Goal: Information Seeking & Learning: Learn about a topic

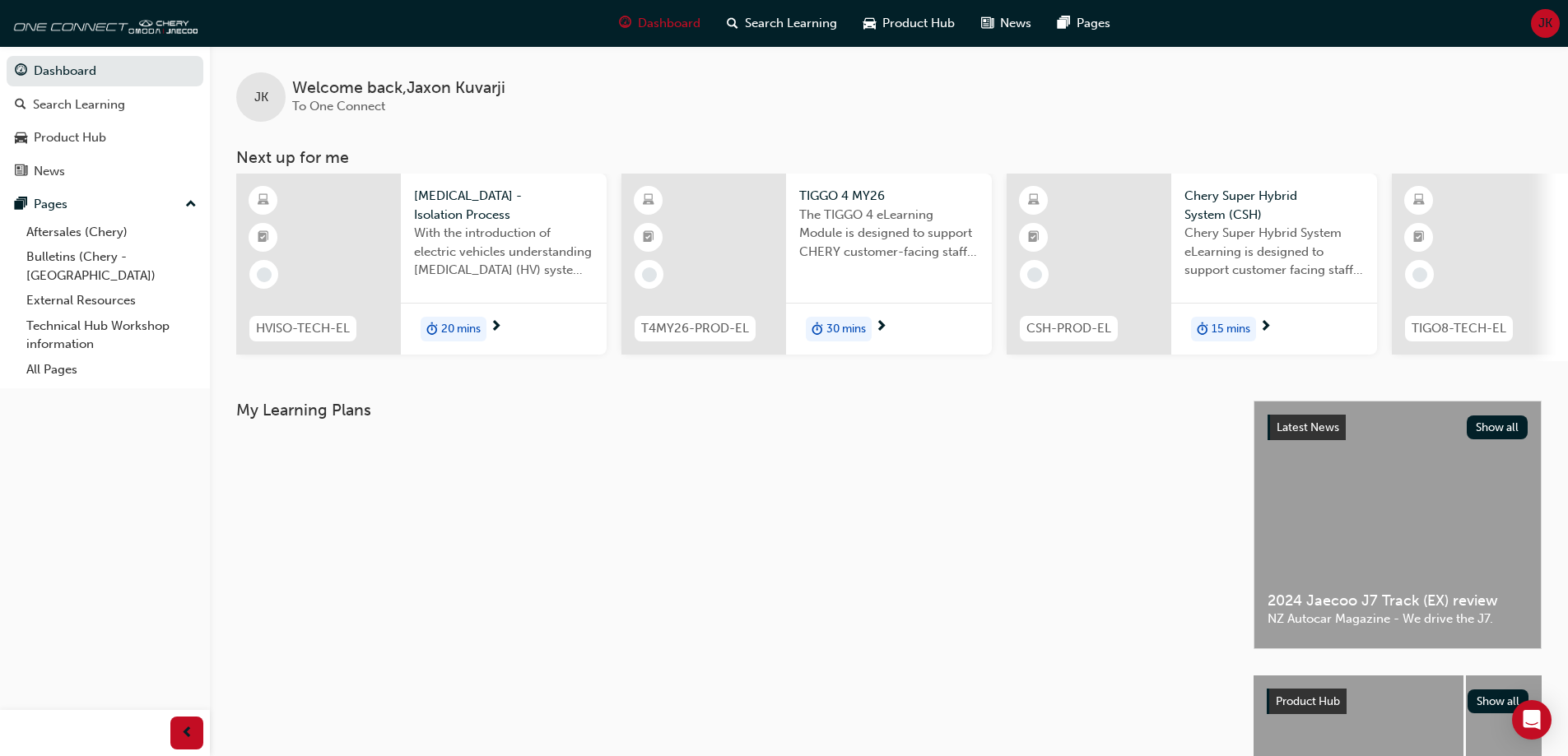
click at [328, 255] on div at bounding box center [318, 265] width 165 height 181
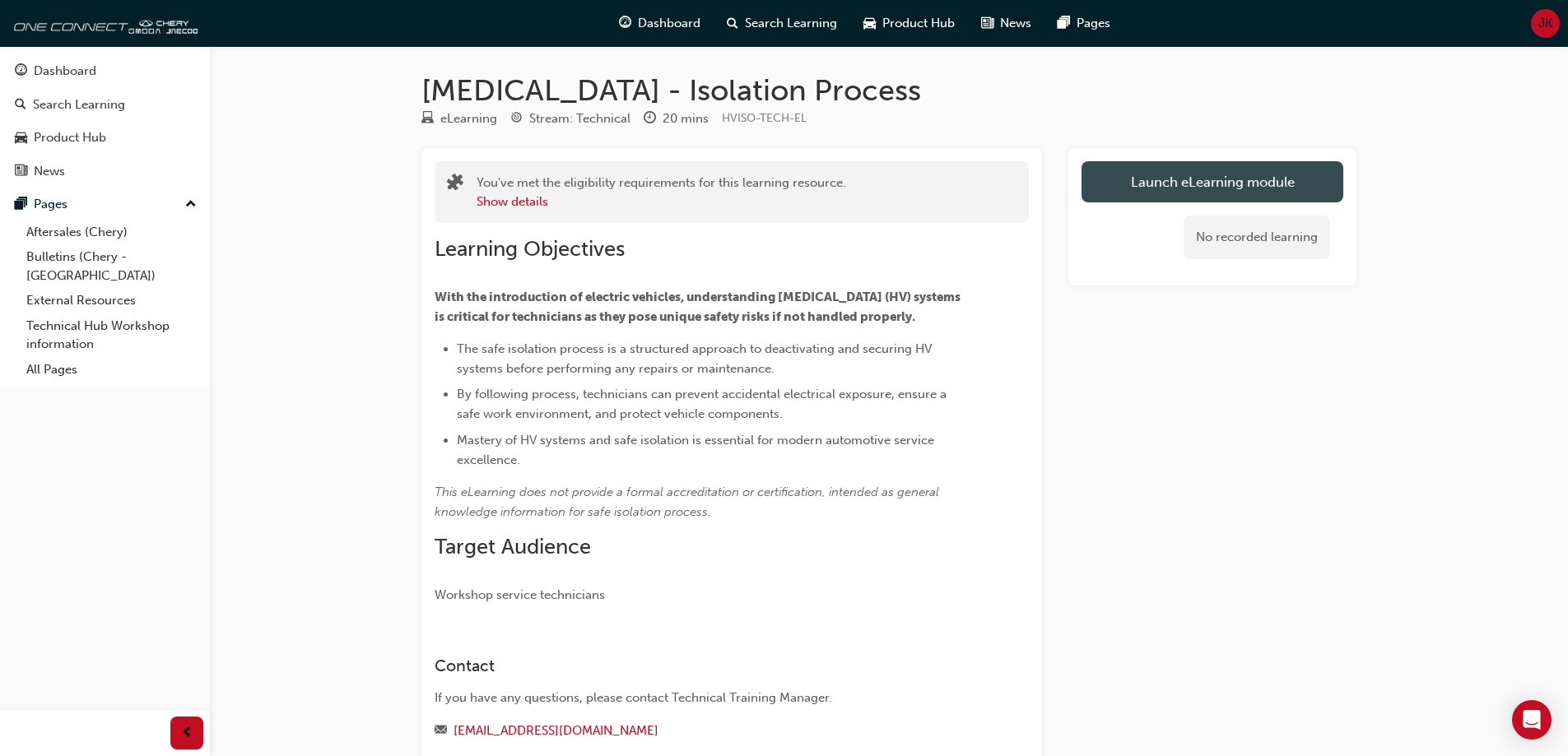
click at [1157, 180] on link "Launch eLearning module" at bounding box center [1213, 181] width 262 height 41
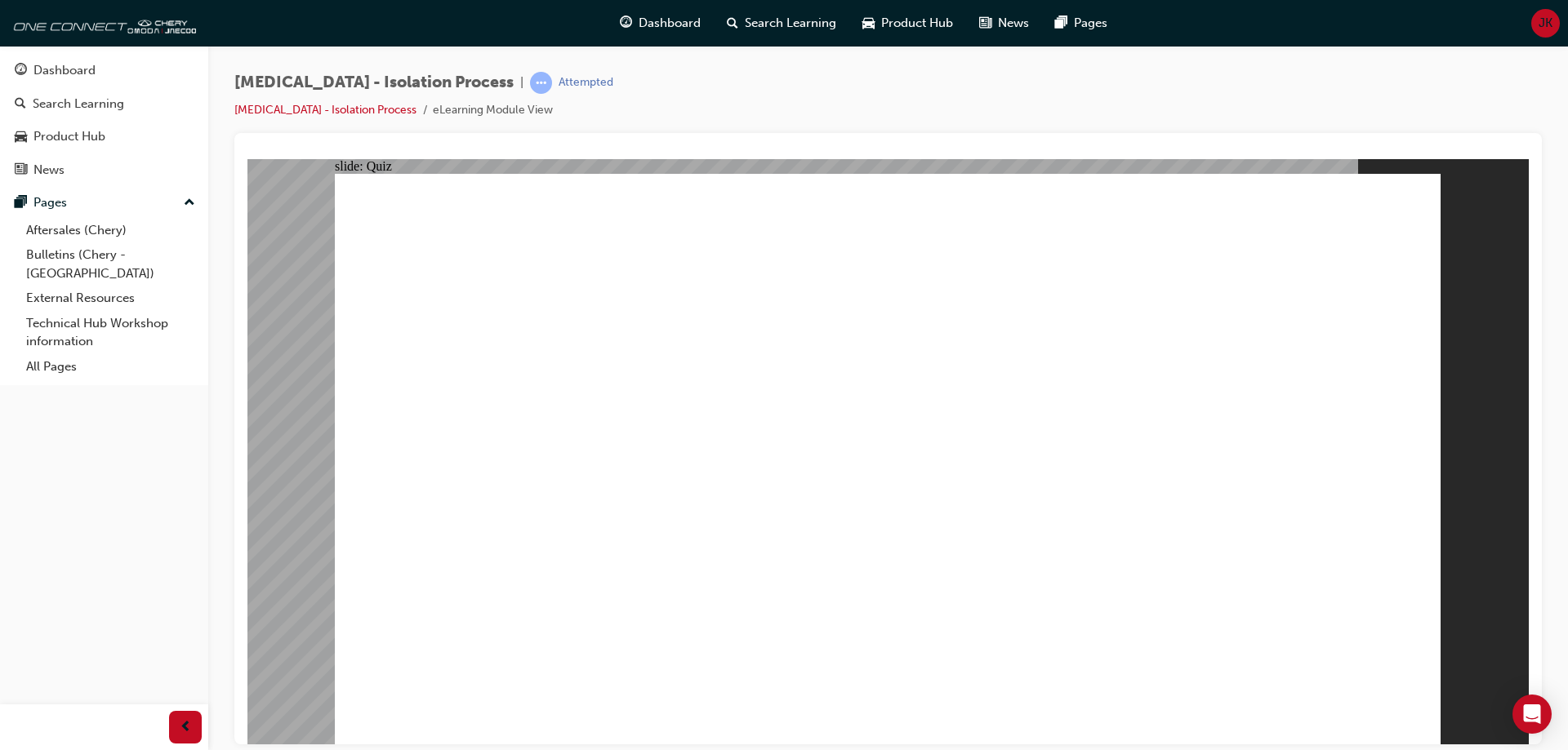
radio input "true"
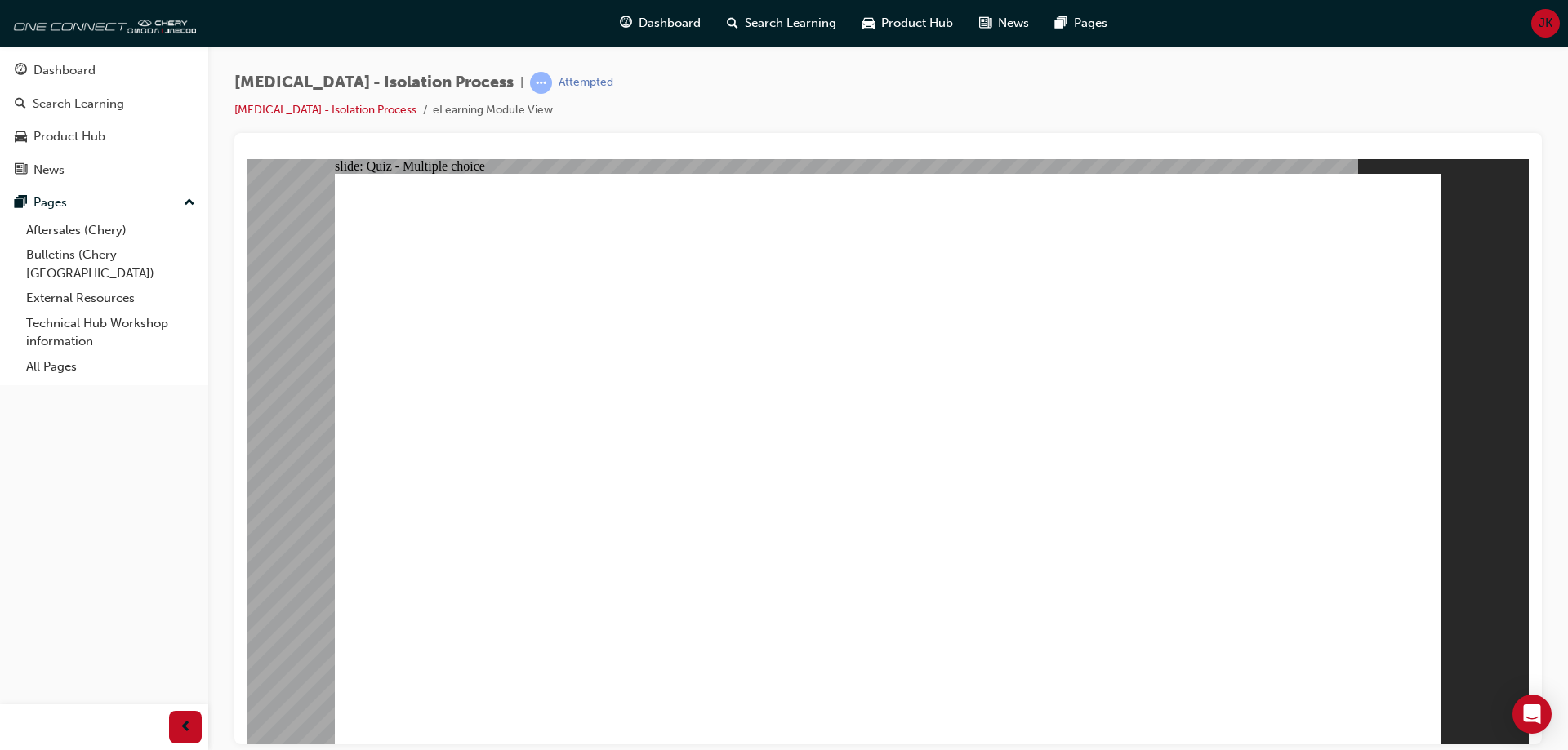
radio input "true"
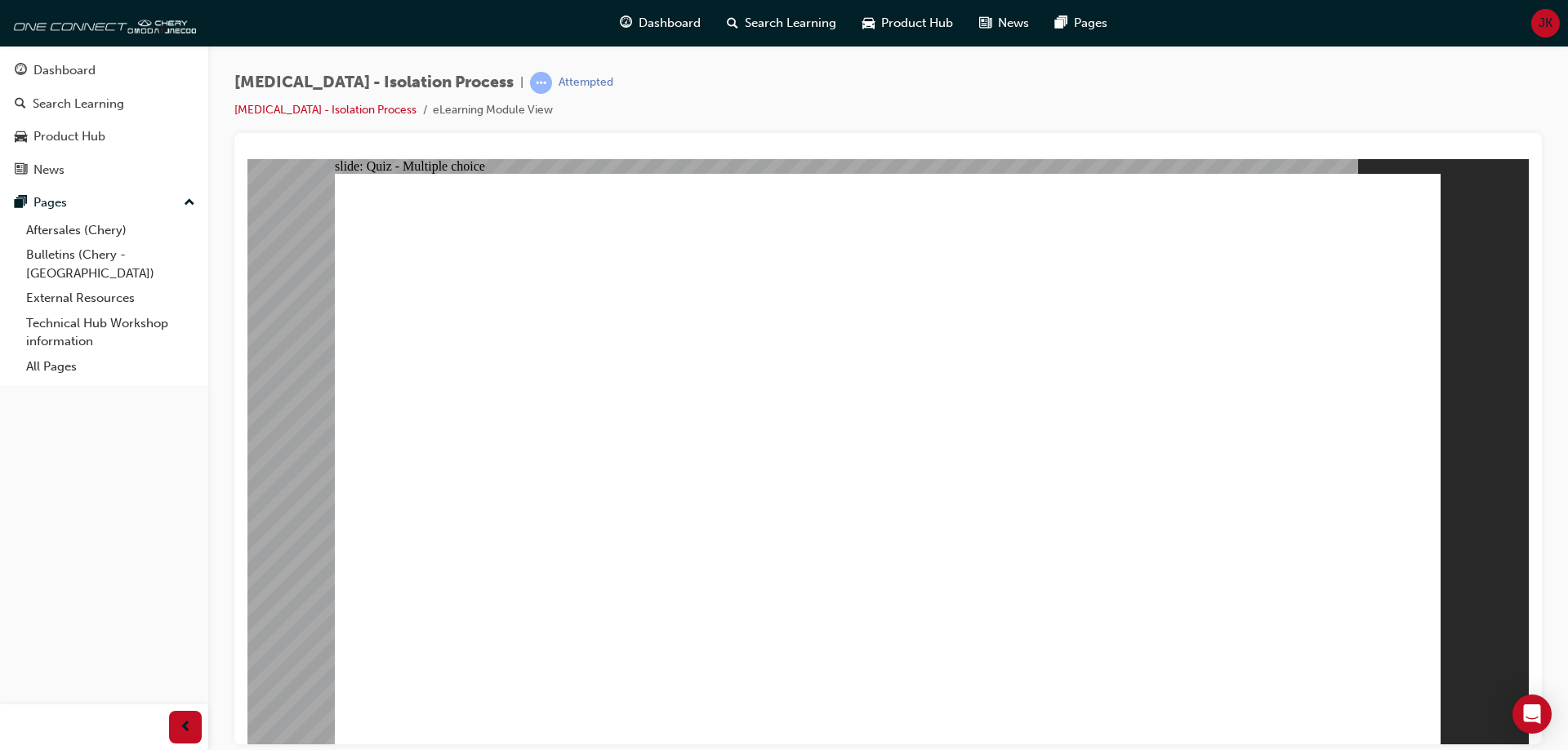
radio input "true"
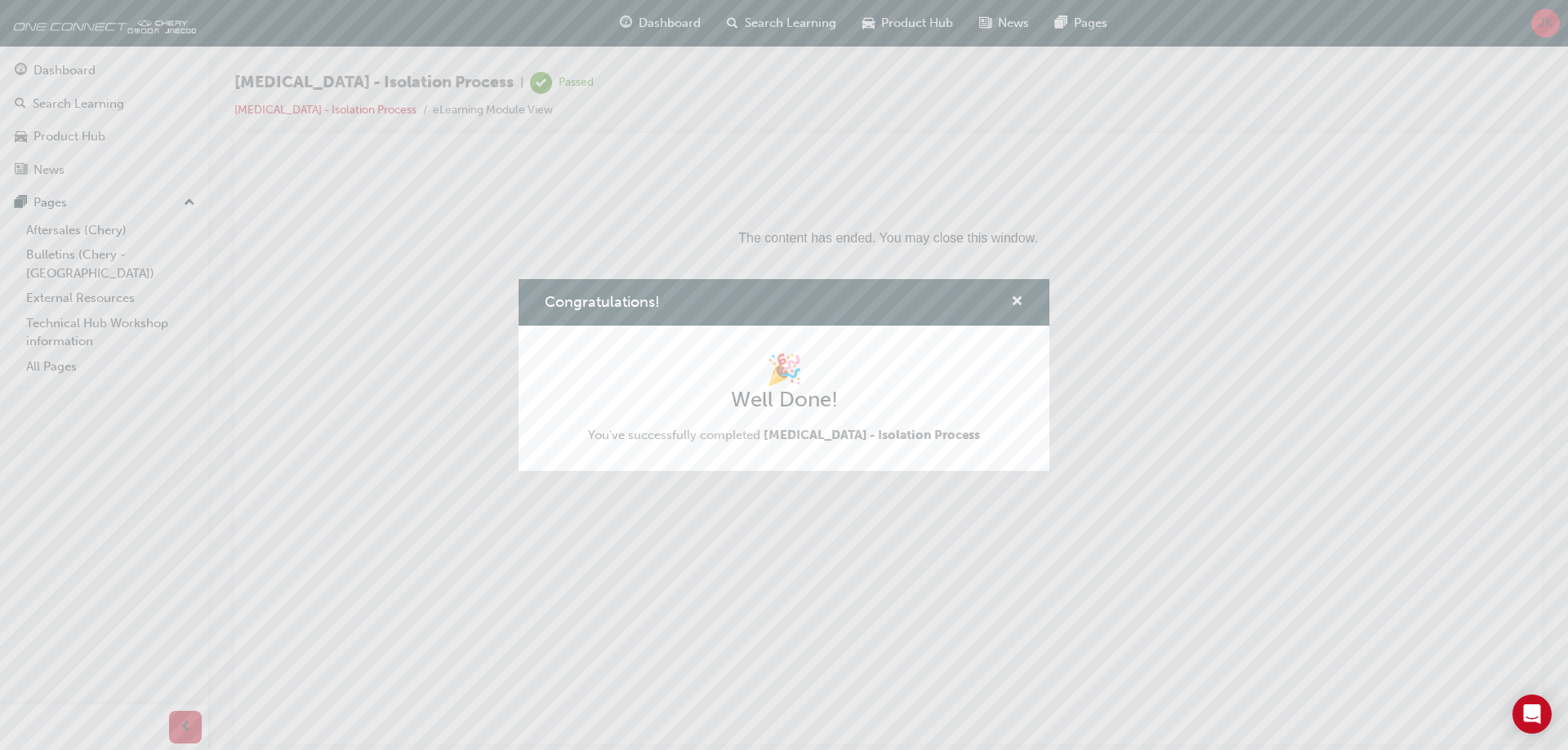
click at [1019, 304] on span "cross-icon" at bounding box center [1016, 303] width 12 height 15
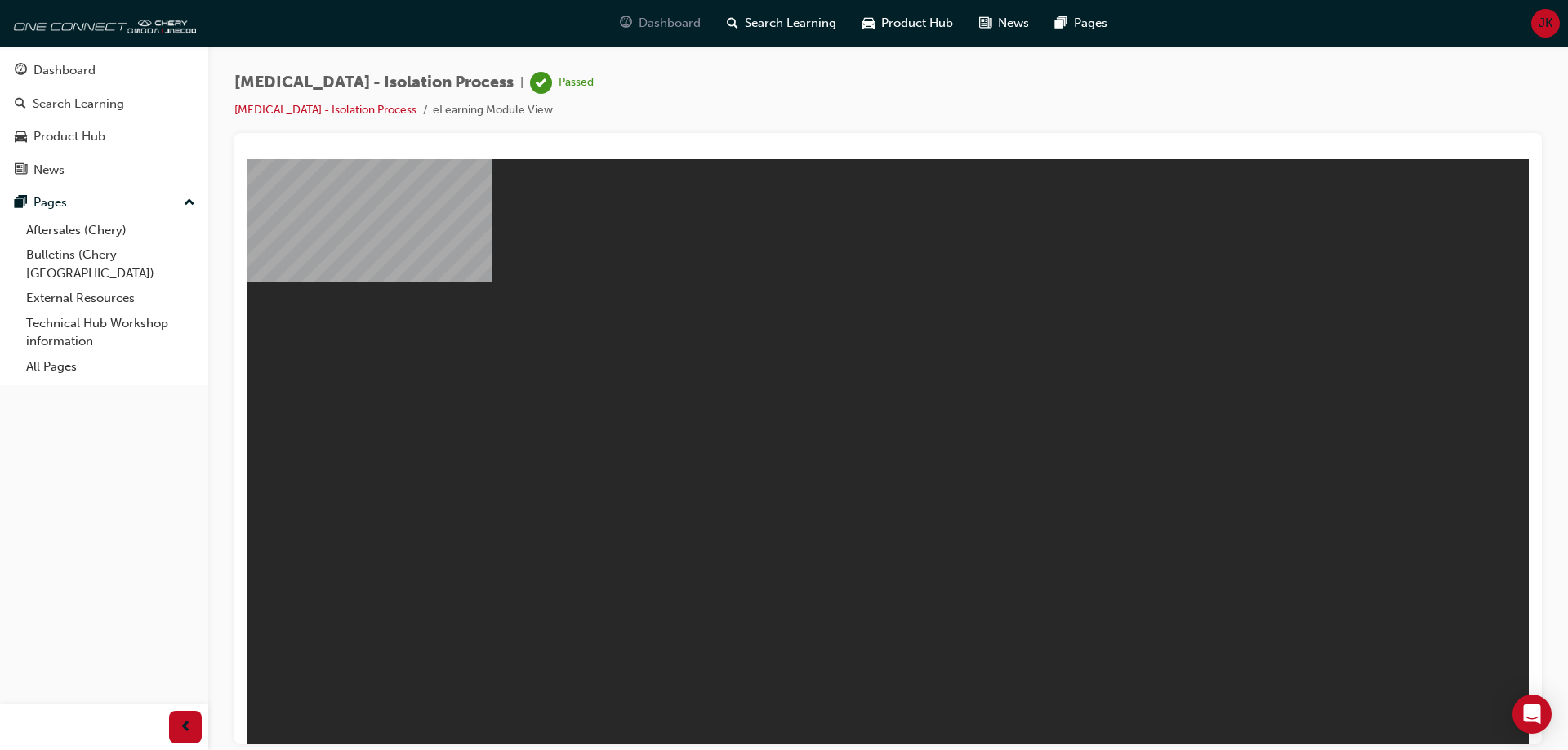
click at [674, 24] on span "Dashboard" at bounding box center [670, 23] width 62 height 18
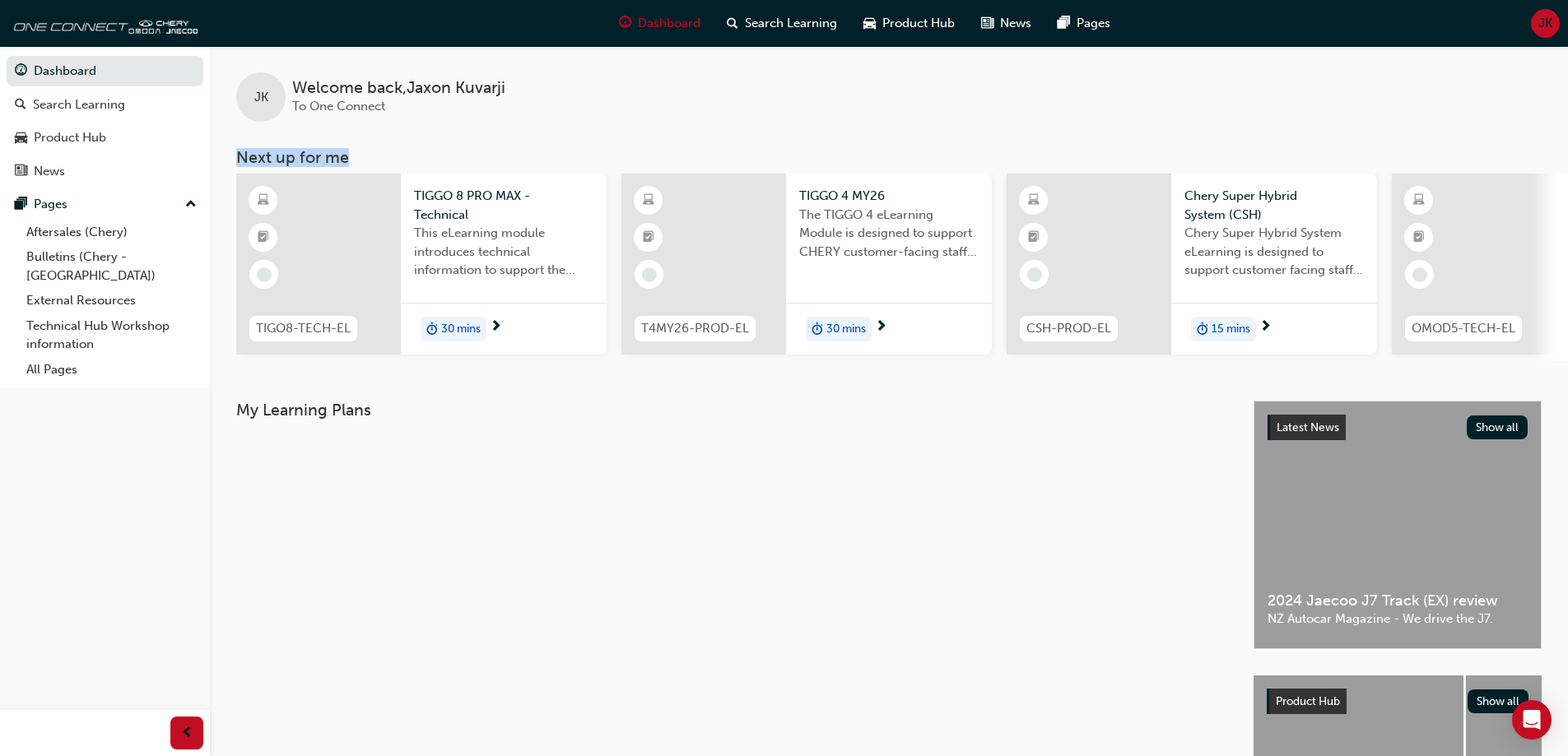
drag, startPoint x: 1160, startPoint y: 133, endPoint x: 854, endPoint y: 155, distance: 306.8
click at [877, 155] on div "JK Welcome back , [PERSON_NAME] To One Connect Next up for me TIGO8-TECH-EL TIG…" at bounding box center [890, 204] width 1359 height 316
click at [677, 143] on div "JK Welcome back , [PERSON_NAME] To One Connect Next up for me TIGO8-TECH-EL TIG…" at bounding box center [890, 204] width 1359 height 316
click at [1069, 275] on div at bounding box center [1089, 265] width 165 height 181
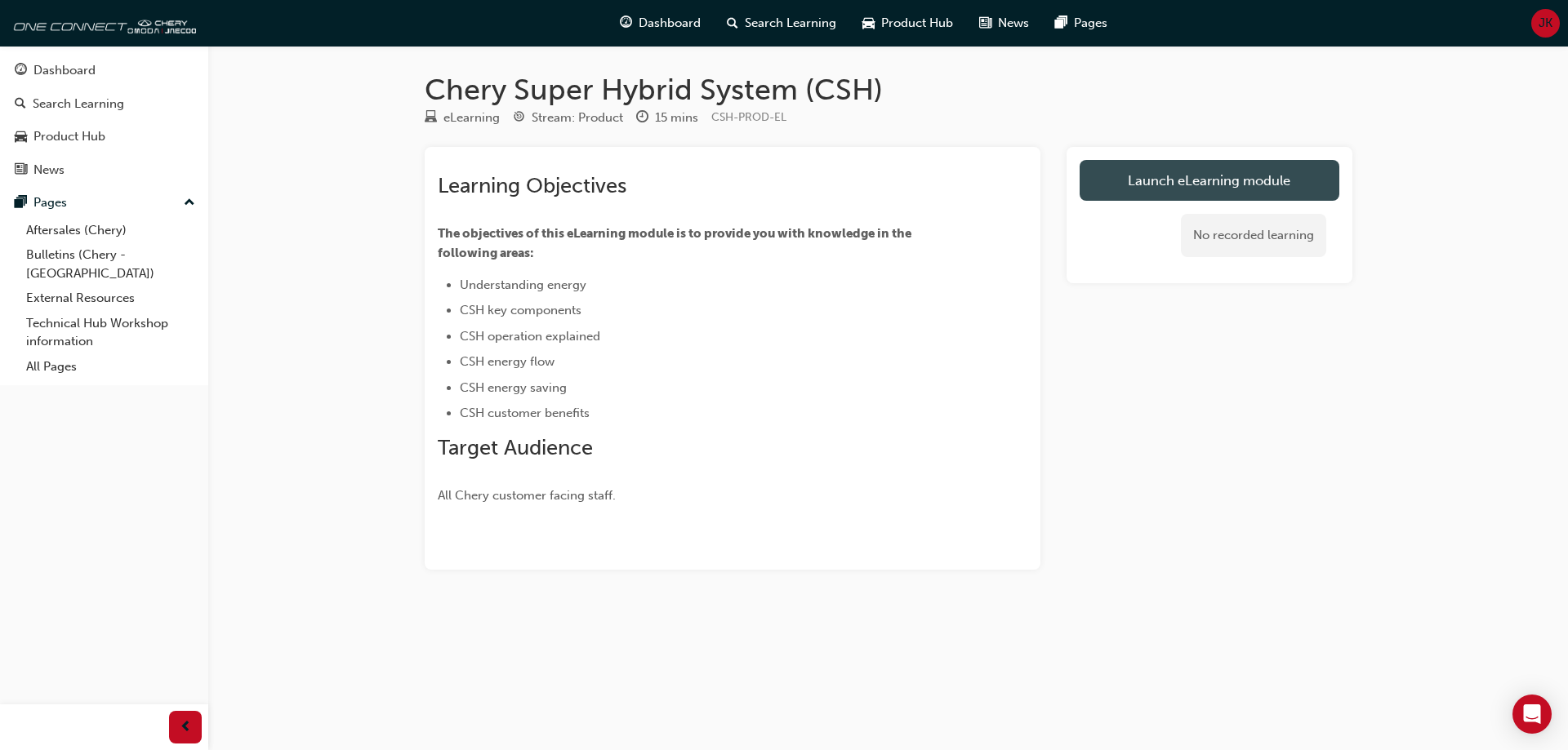
click at [1130, 184] on link "Launch eLearning module" at bounding box center [1209, 180] width 260 height 40
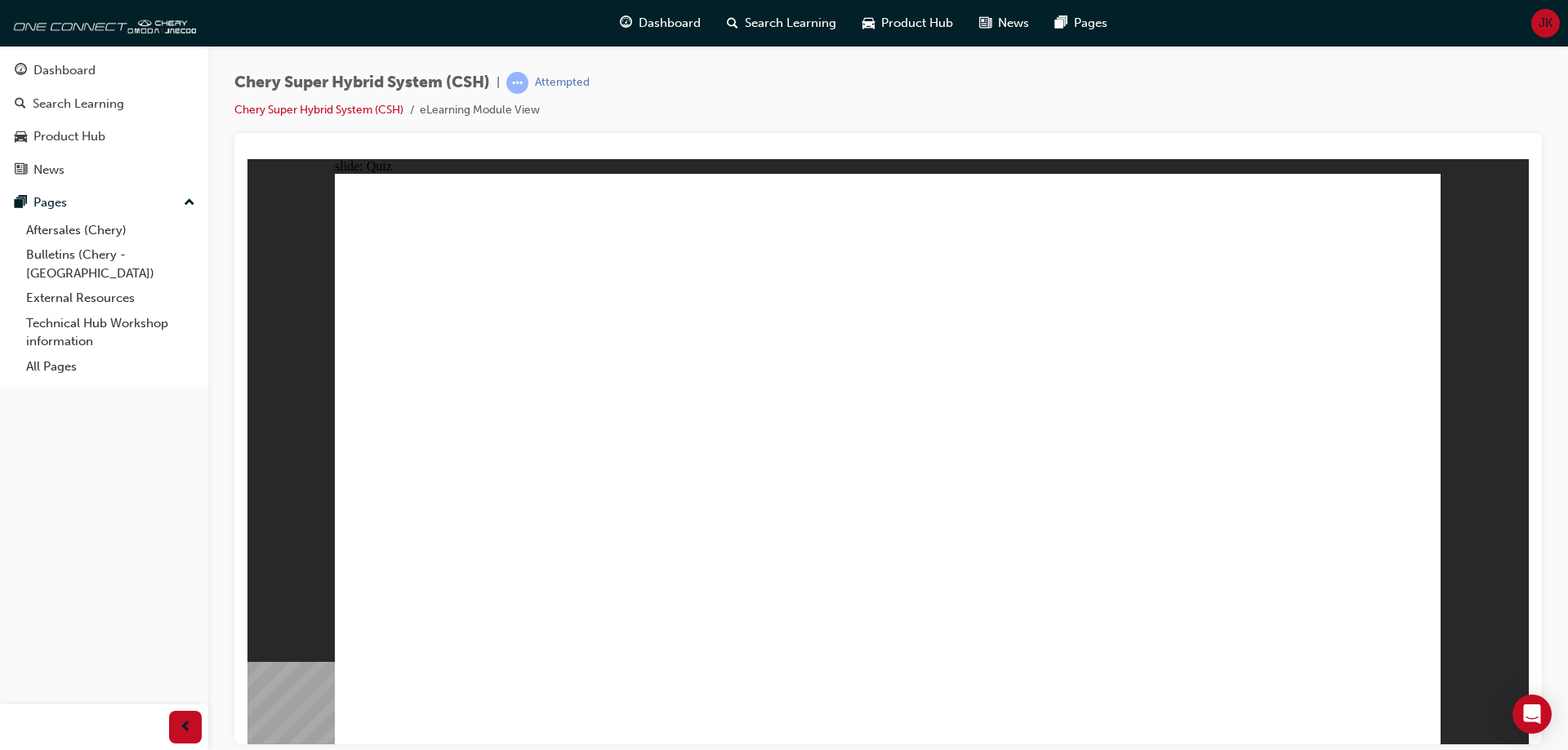
radio input "true"
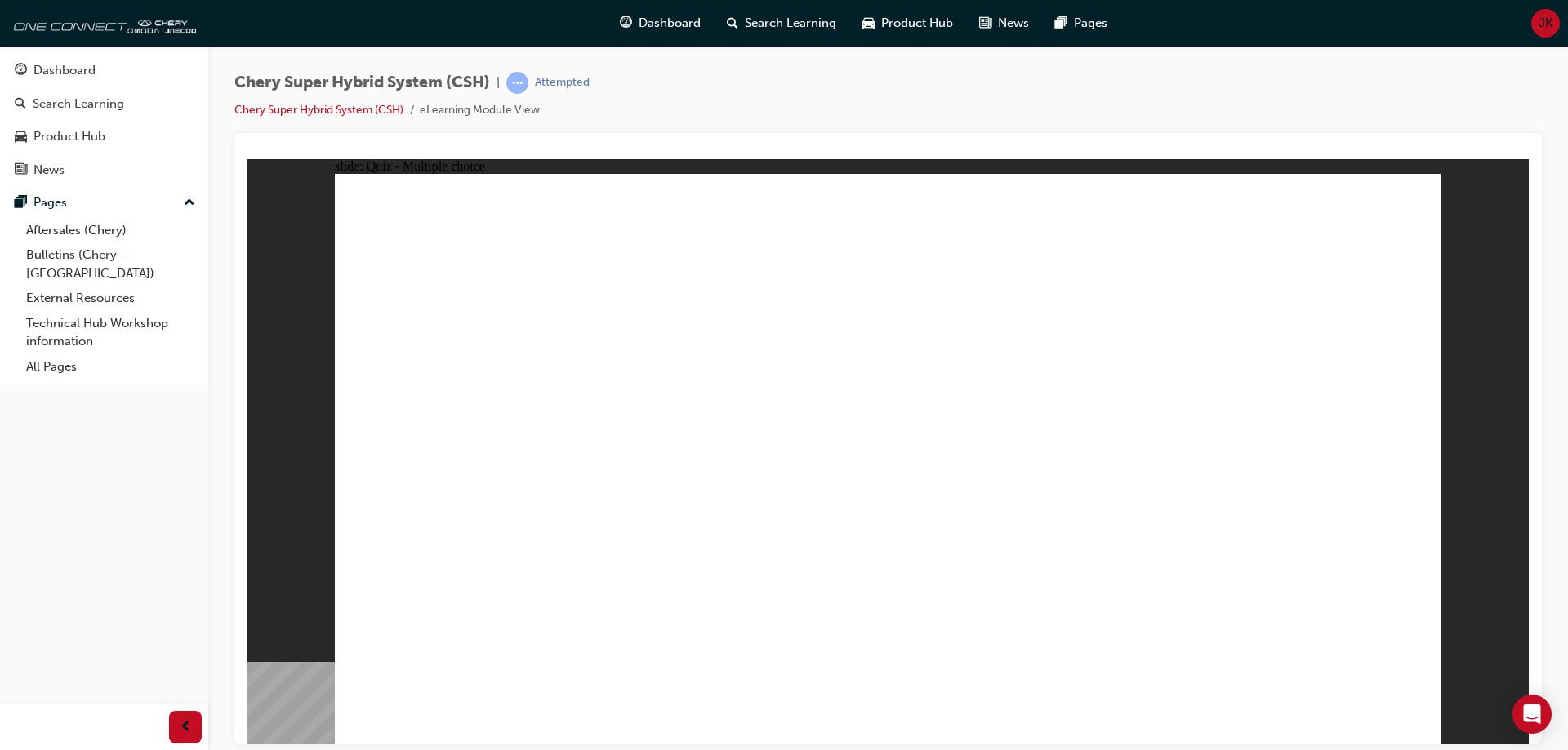
radio input "true"
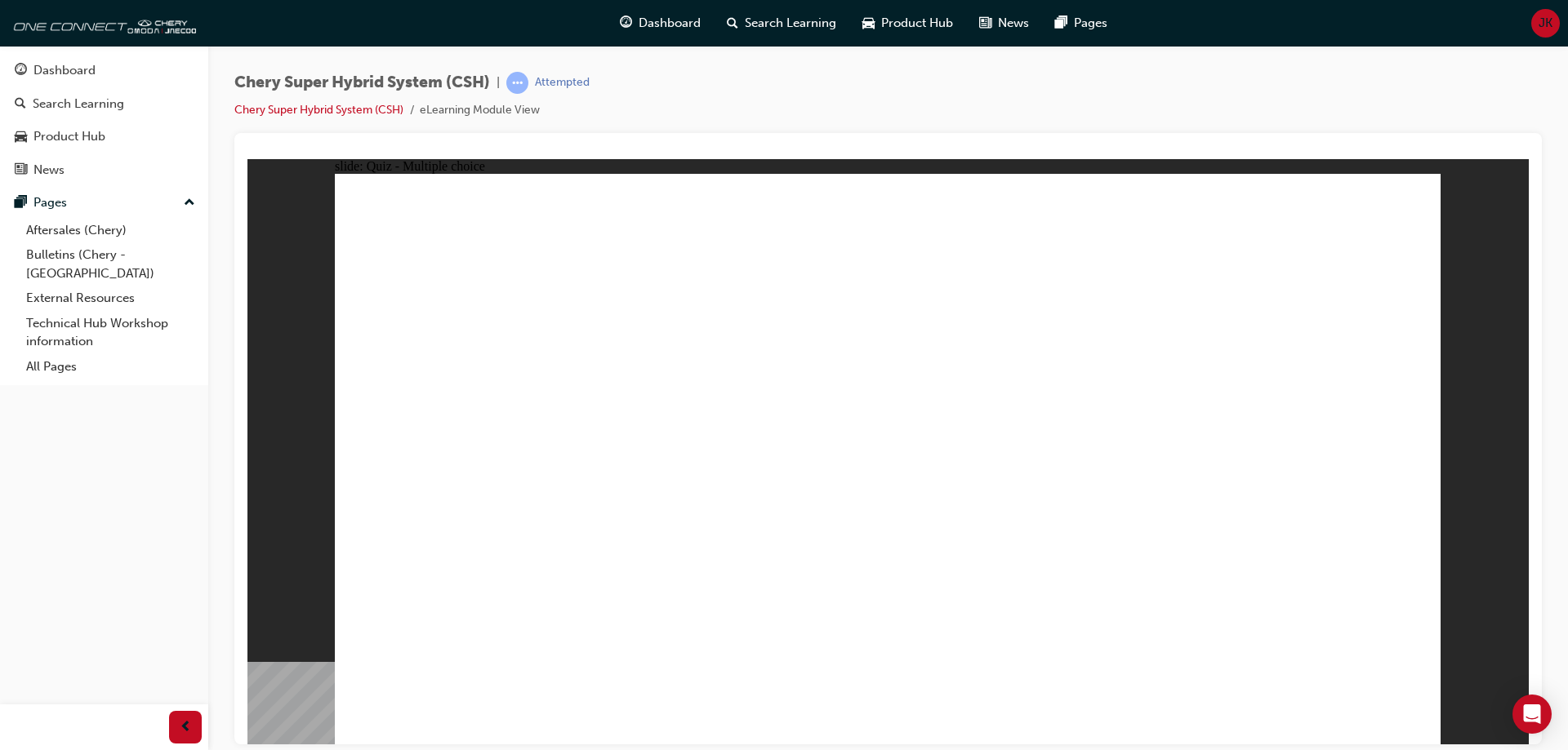
radio input "true"
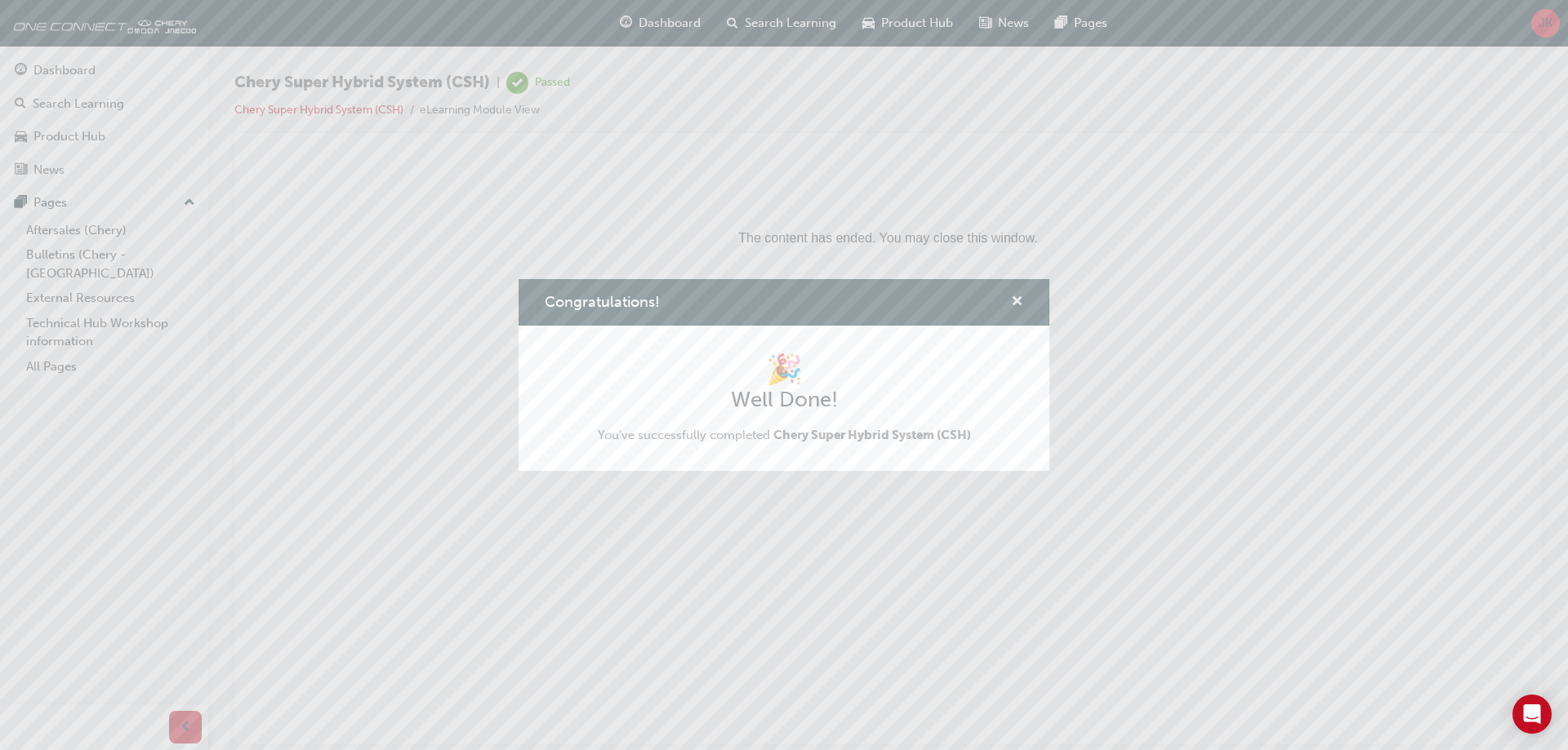
click at [1016, 297] on span "cross-icon" at bounding box center [1016, 303] width 12 height 15
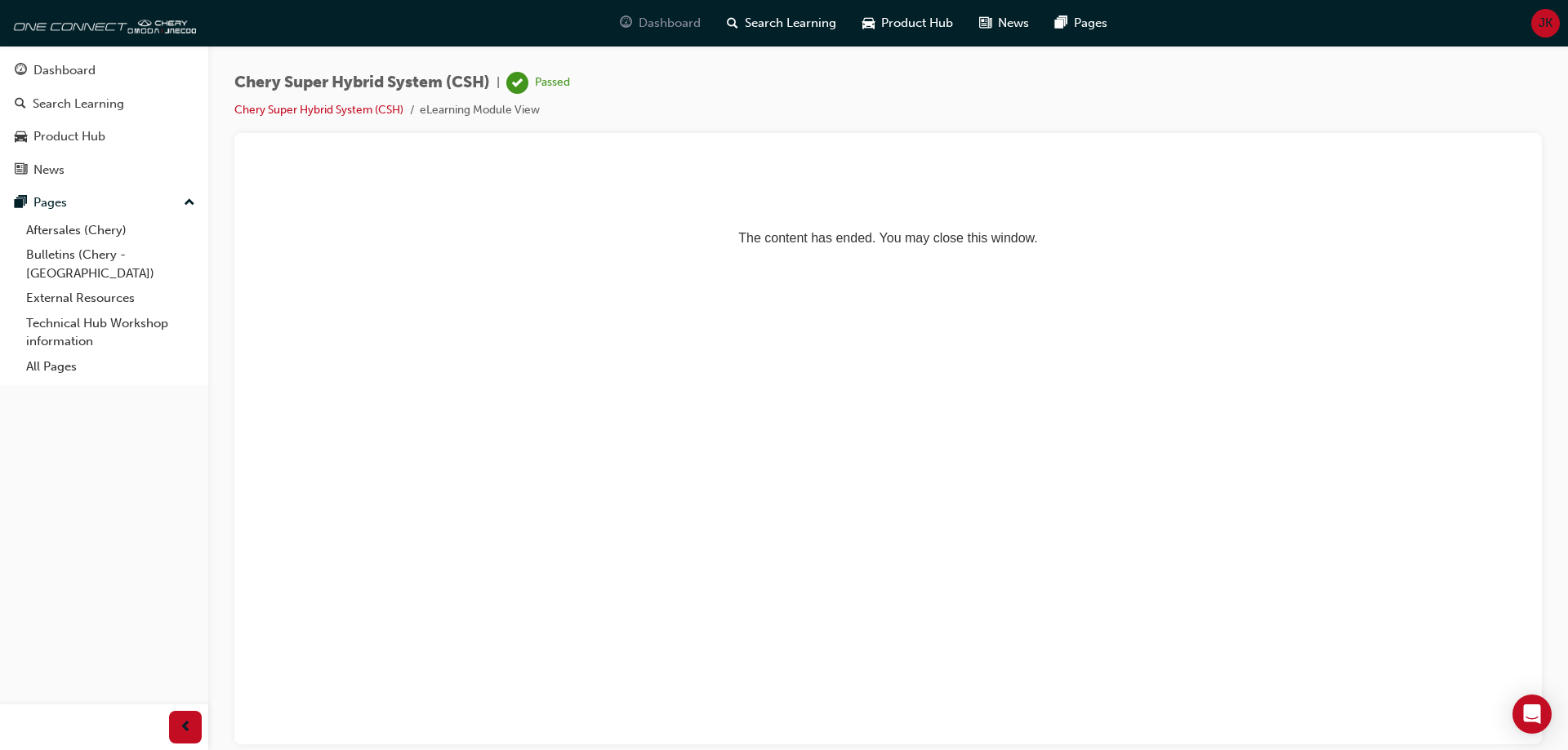
click at [661, 20] on span "Dashboard" at bounding box center [670, 23] width 62 height 18
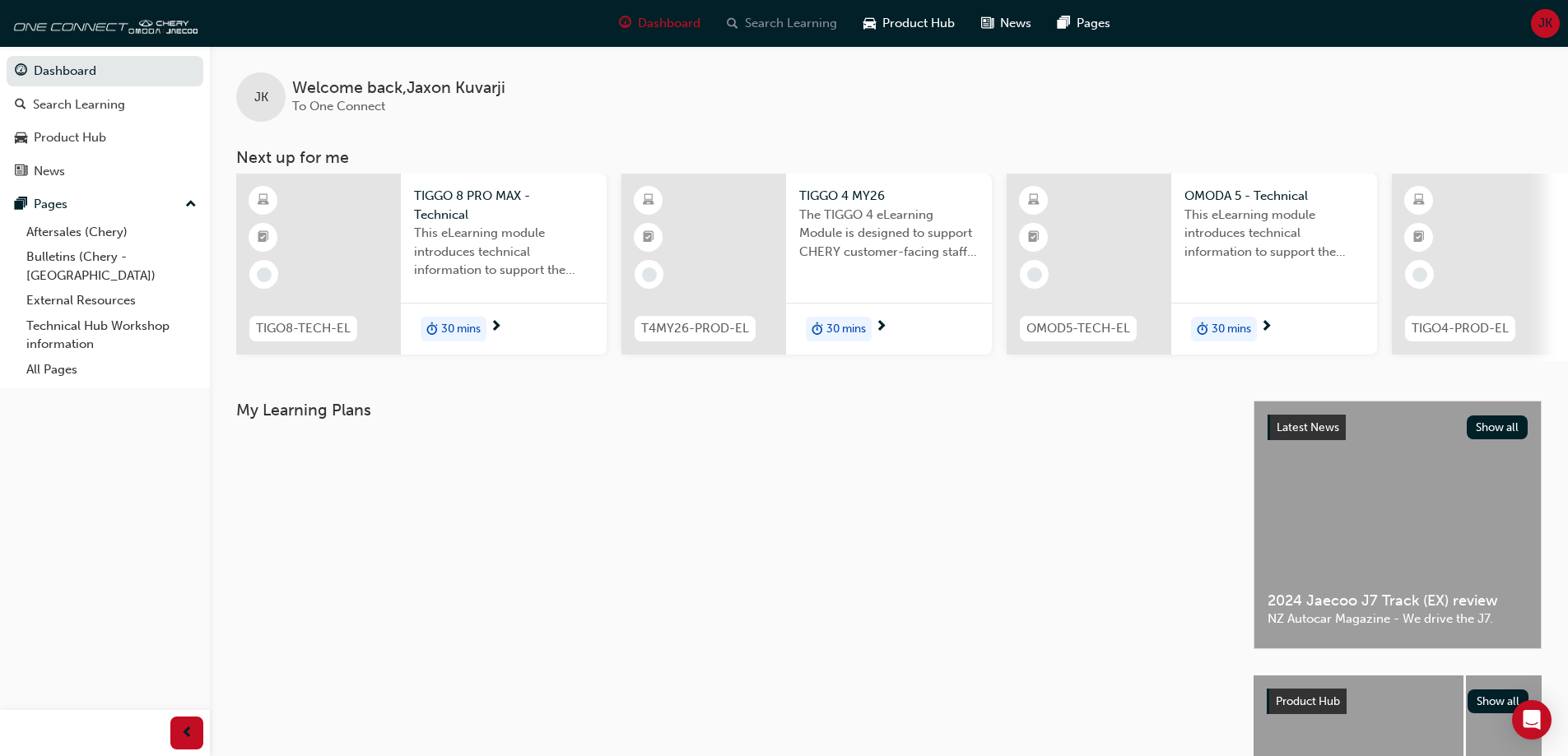
click at [774, 25] on span "Search Learning" at bounding box center [791, 23] width 93 height 19
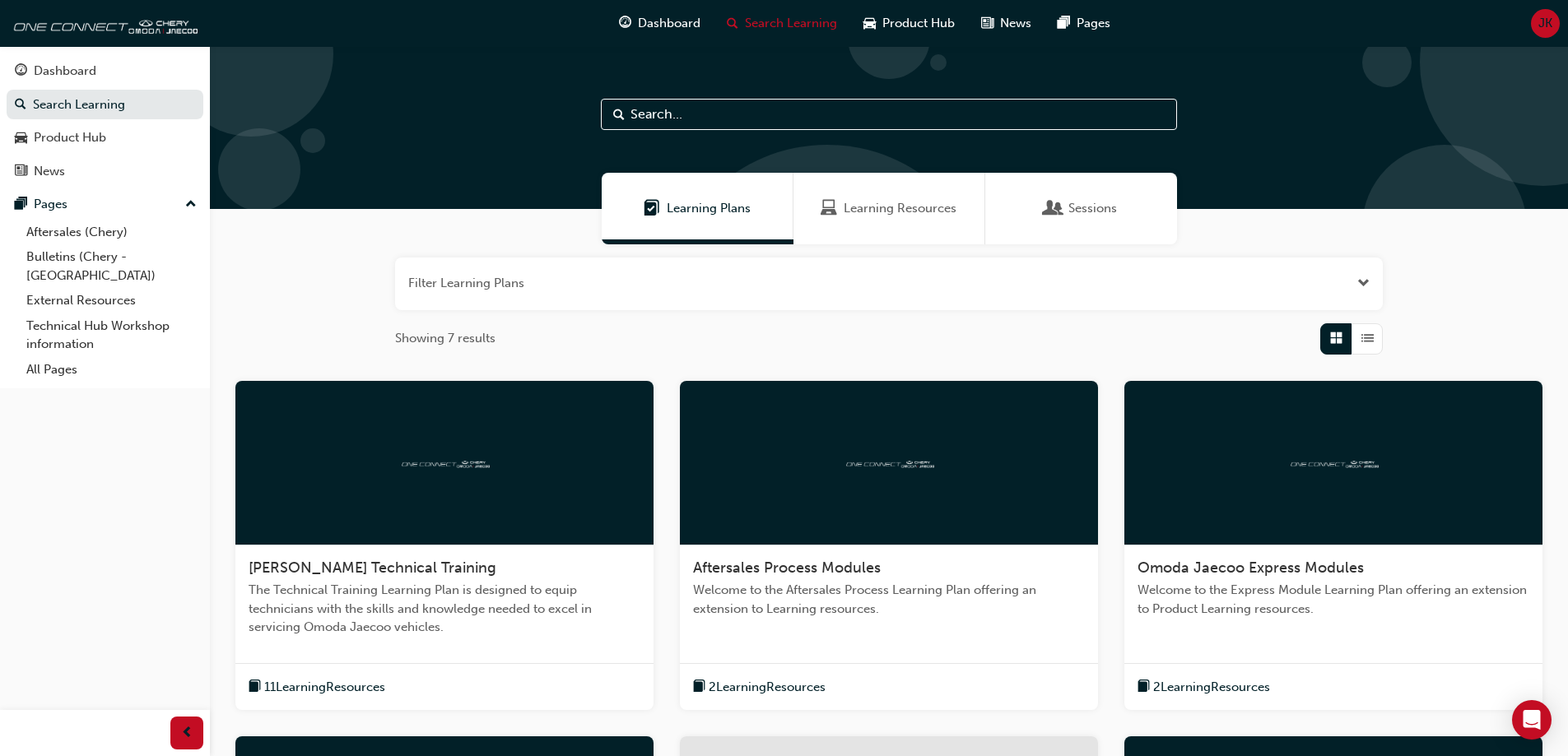
click at [688, 208] on span "Learning Plans" at bounding box center [708, 208] width 84 height 19
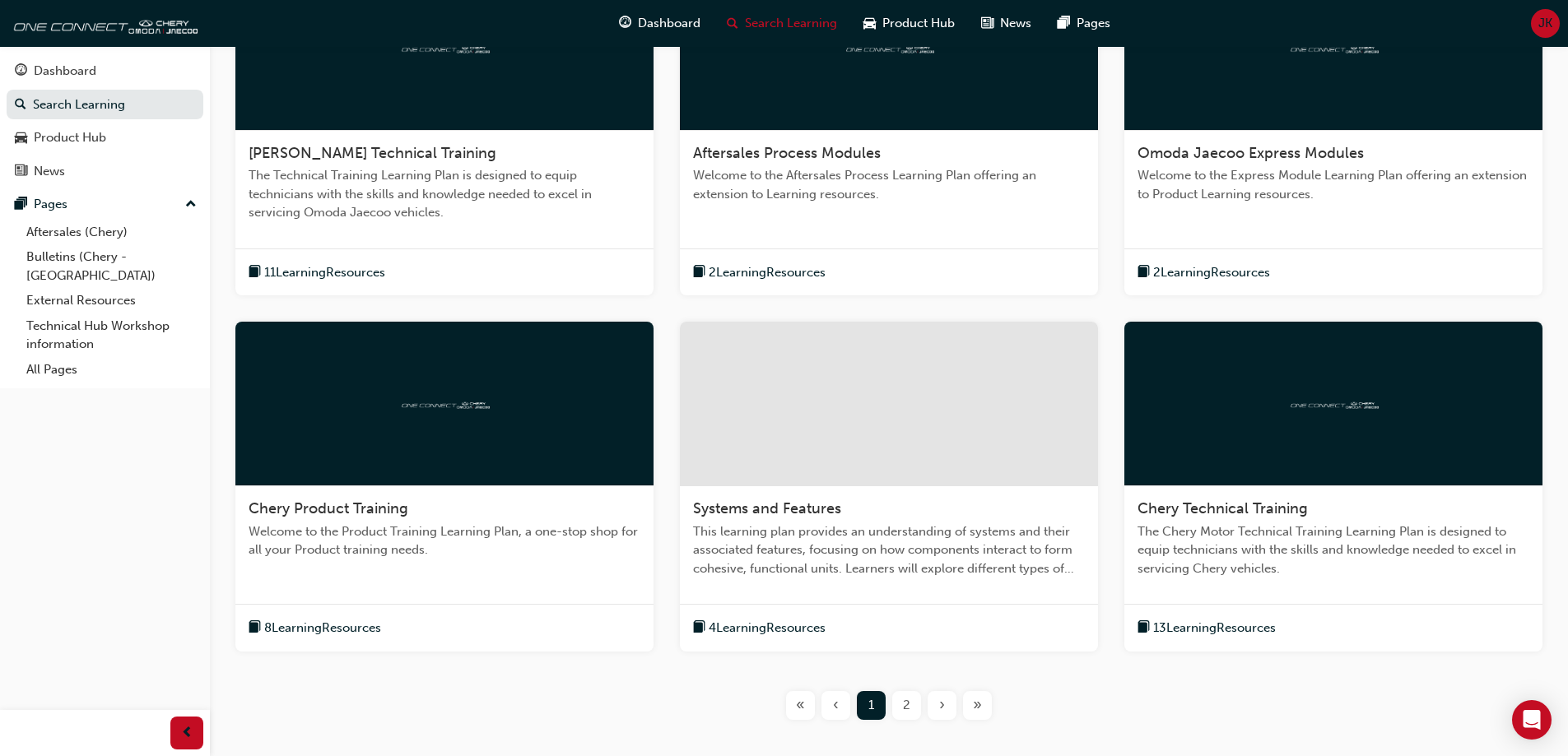
scroll to position [265, 0]
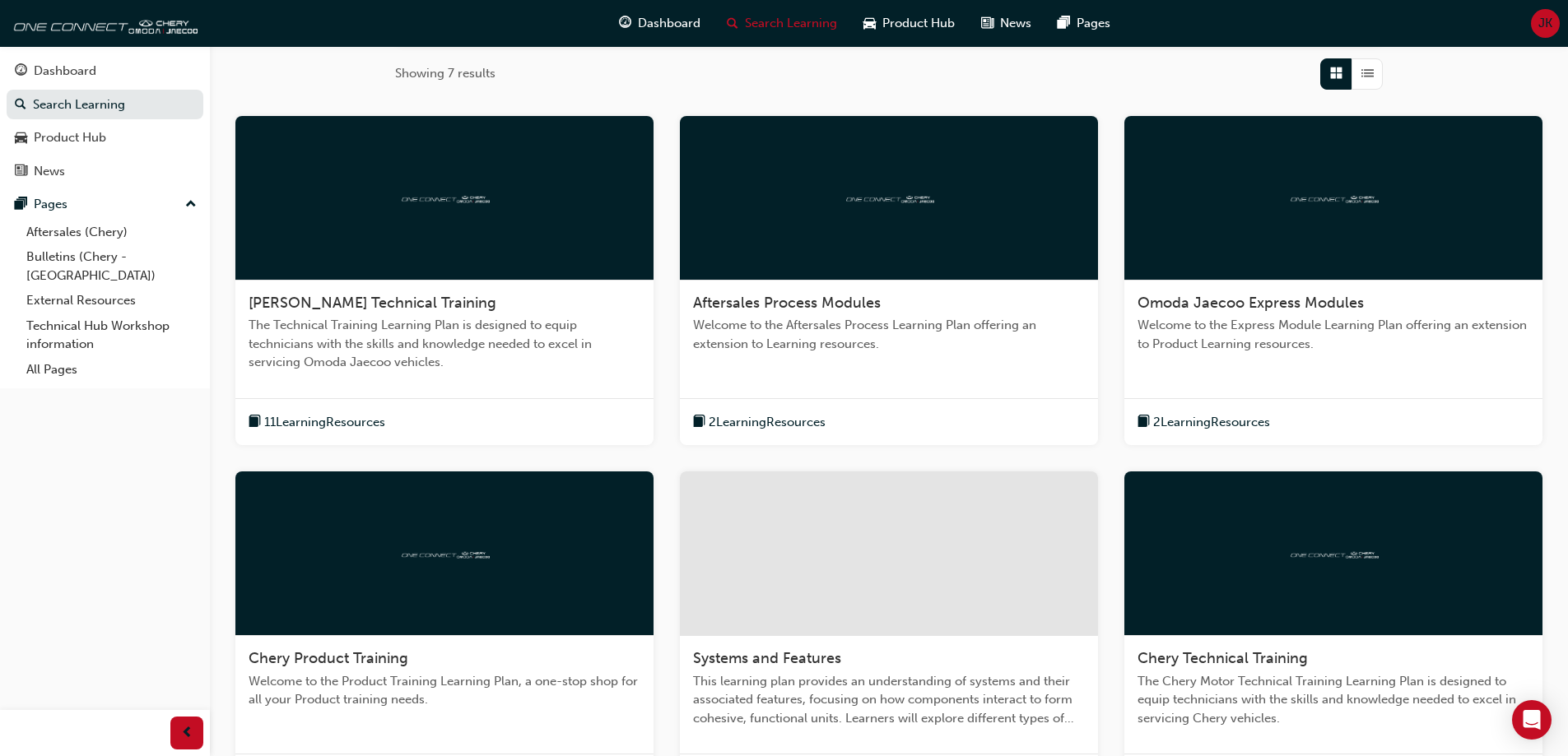
click at [460, 217] on div at bounding box center [444, 198] width 418 height 165
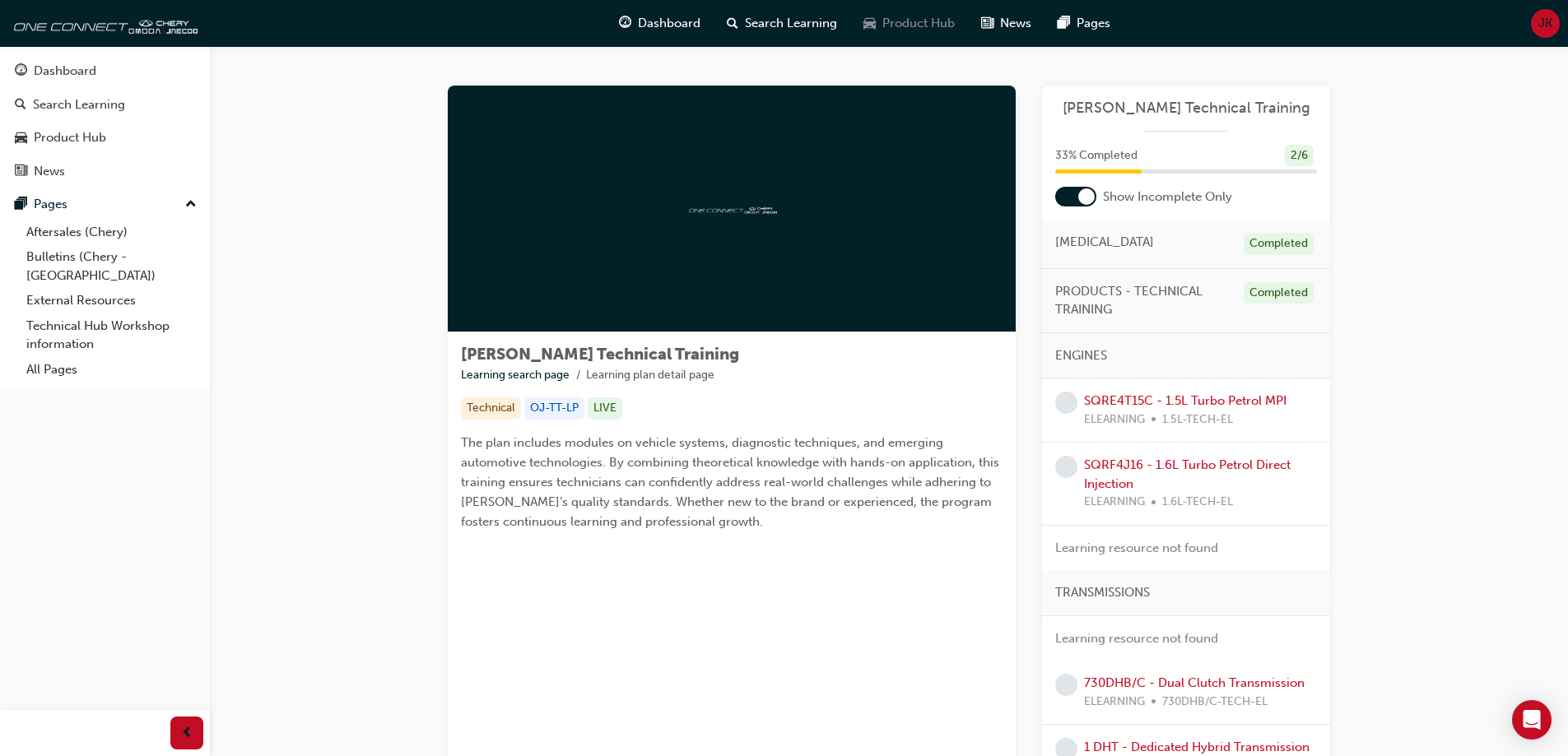
click at [911, 18] on span "Product Hub" at bounding box center [919, 23] width 72 height 19
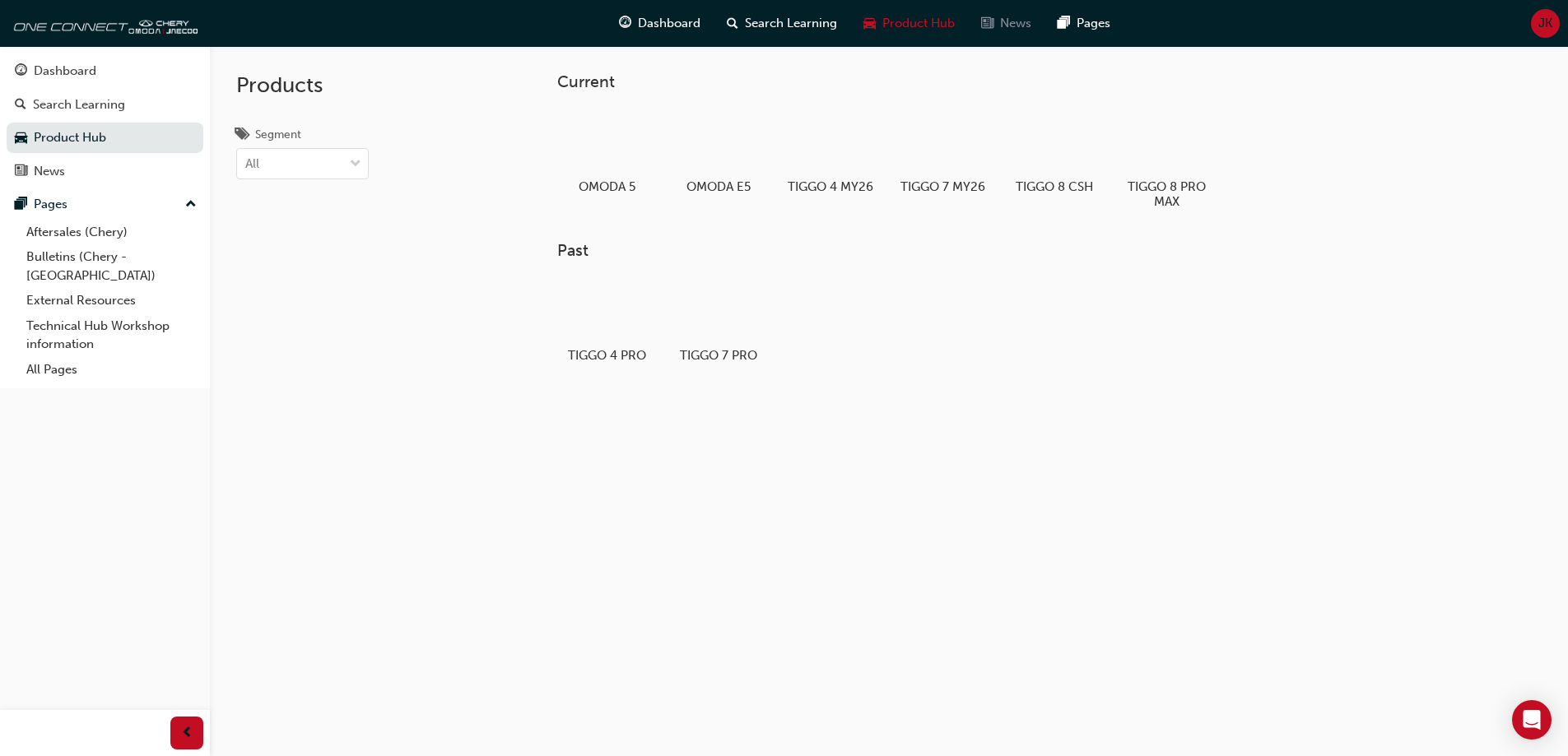
click at [1025, 24] on span "News" at bounding box center [1016, 23] width 31 height 19
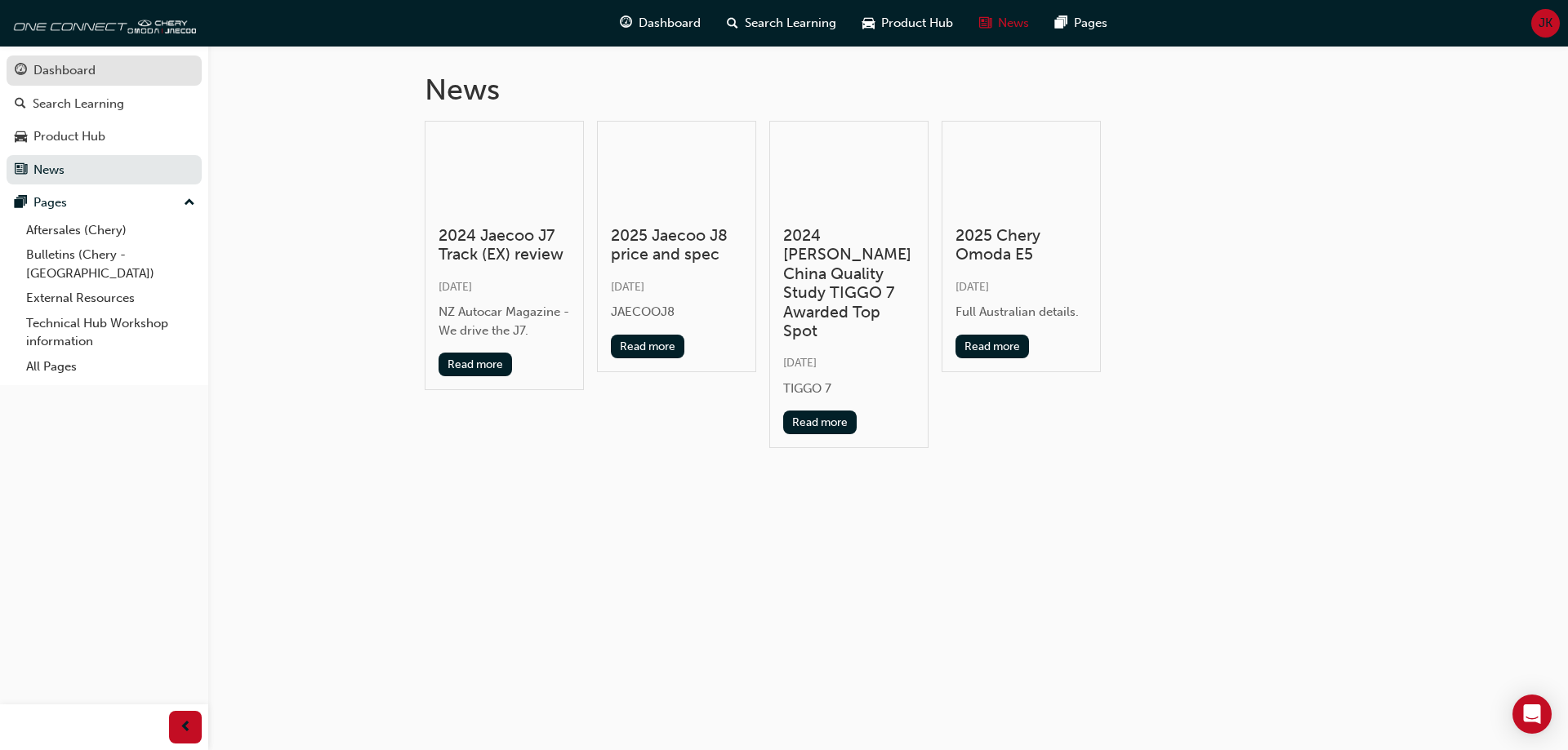
click at [42, 74] on div "Dashboard" at bounding box center [64, 71] width 62 height 18
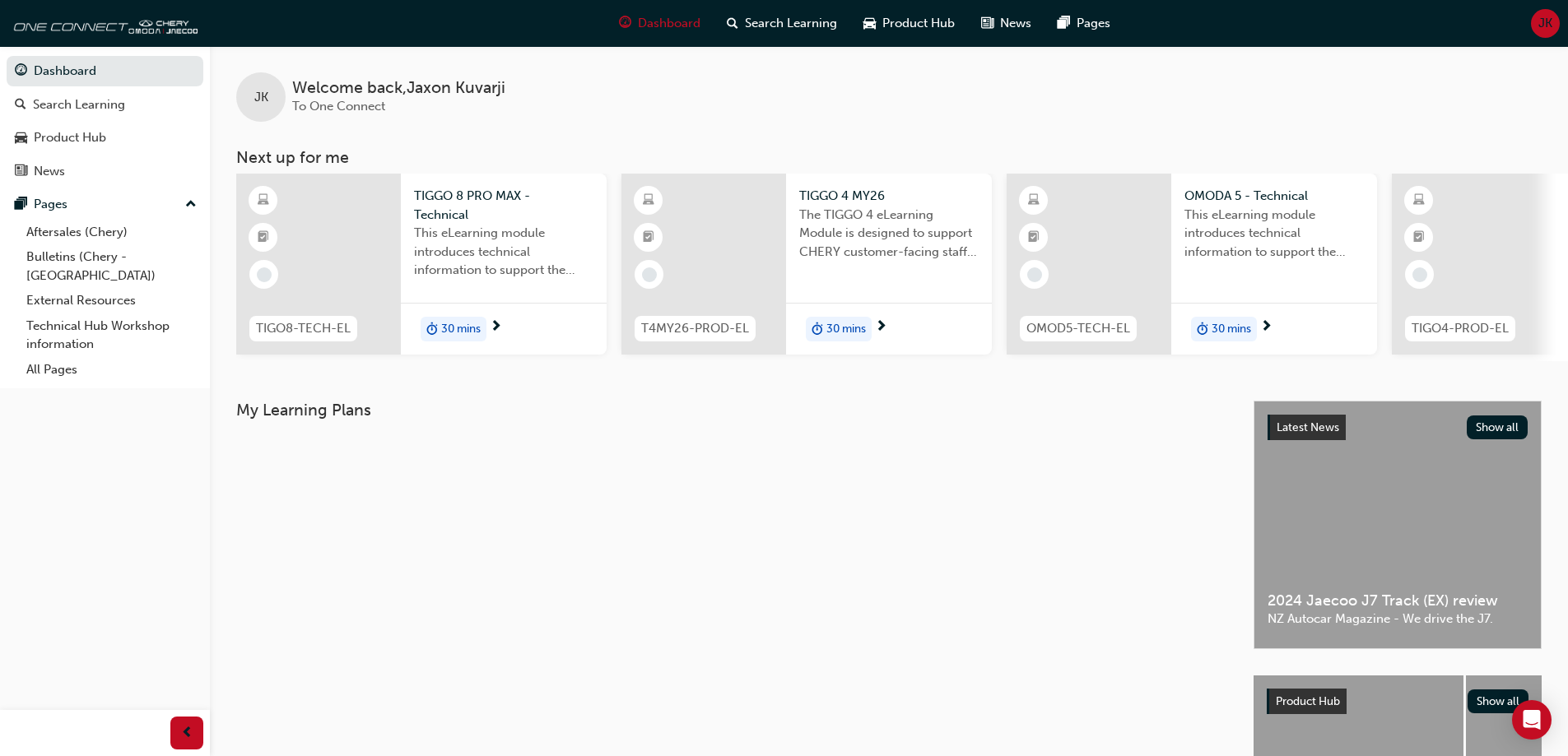
click at [641, 81] on div "JK Welcome back , [PERSON_NAME] To One Connect" at bounding box center [890, 84] width 1359 height 76
